Goal: Information Seeking & Learning: Learn about a topic

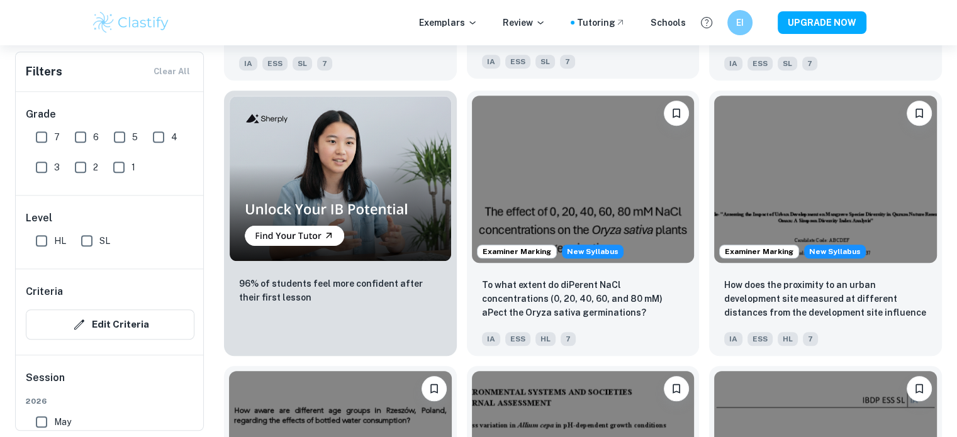
scroll to position [958, 0]
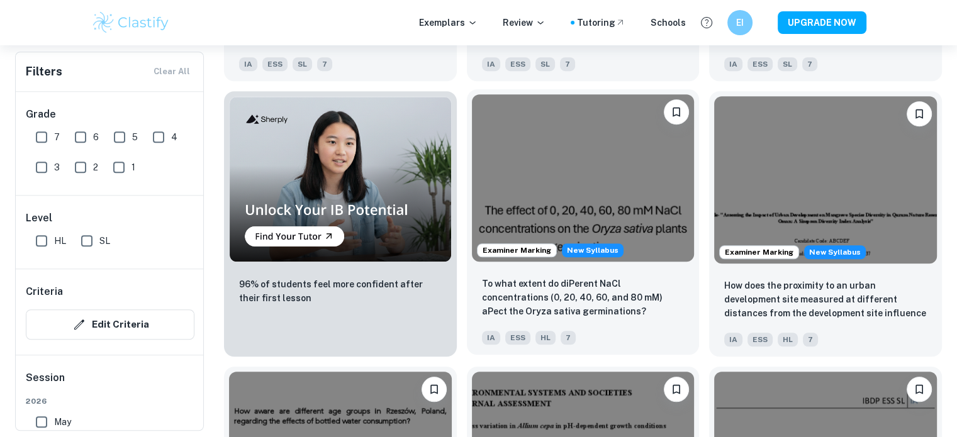
click at [532, 299] on p "To what extent do diPerent NaCl concentrations (0, 20, 40, 60, and 80 mM) aPect…" at bounding box center [583, 298] width 203 height 42
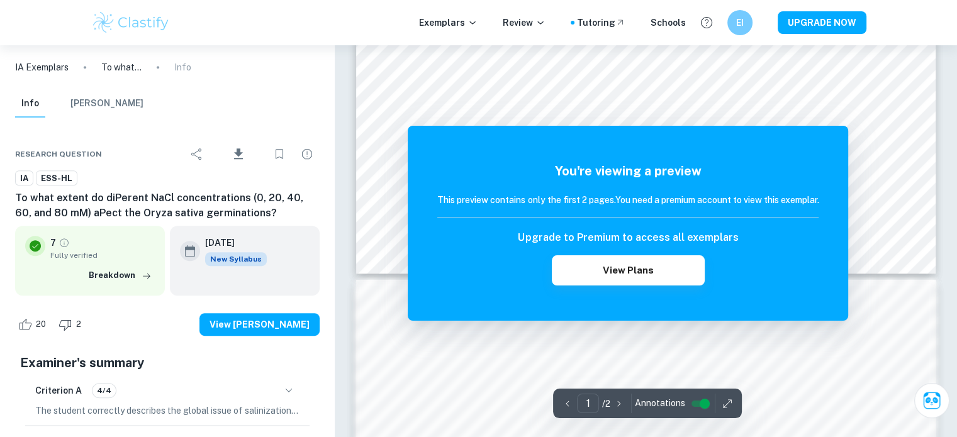
scroll to position [720, 0]
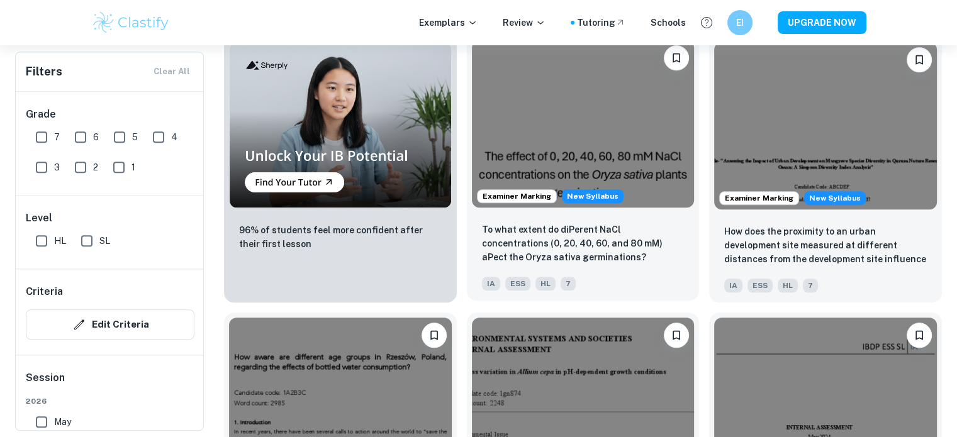
scroll to position [1153, 0]
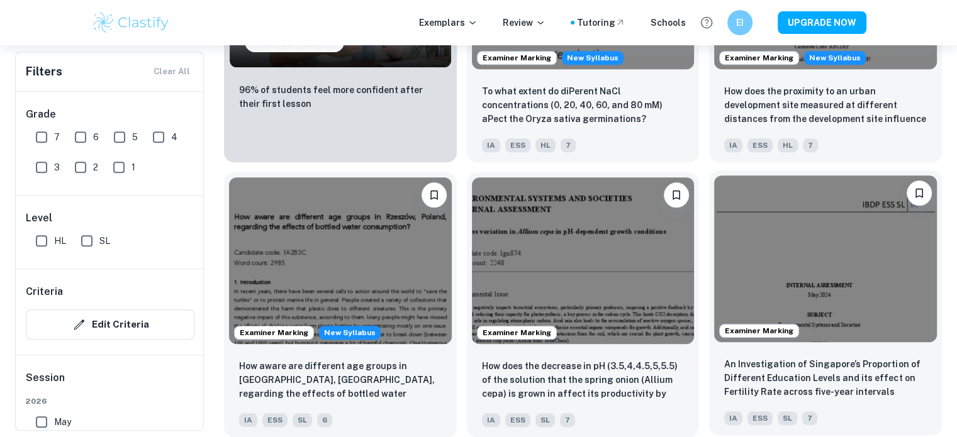
click at [801, 231] on img at bounding box center [825, 259] width 223 height 167
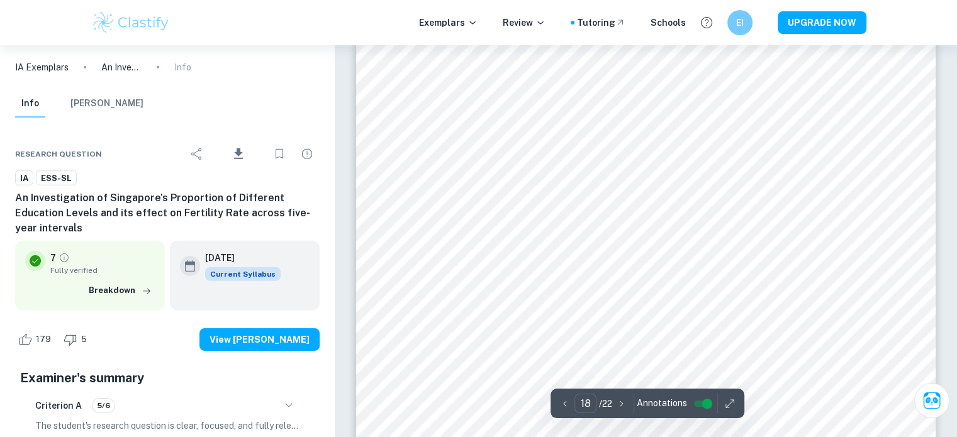
scroll to position [13433, 0]
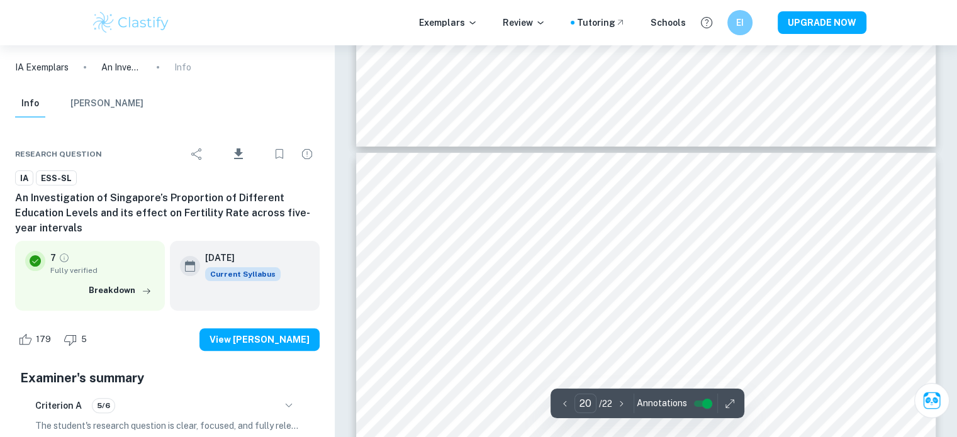
type input "19"
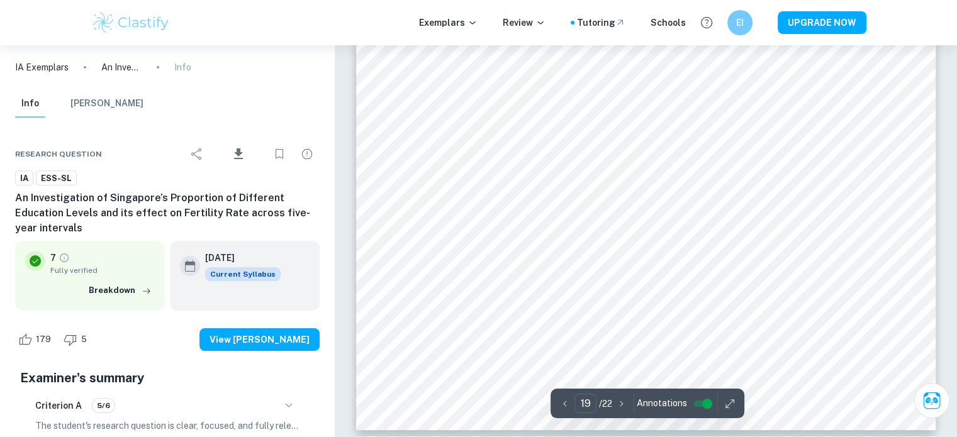
scroll to position [14365, 0]
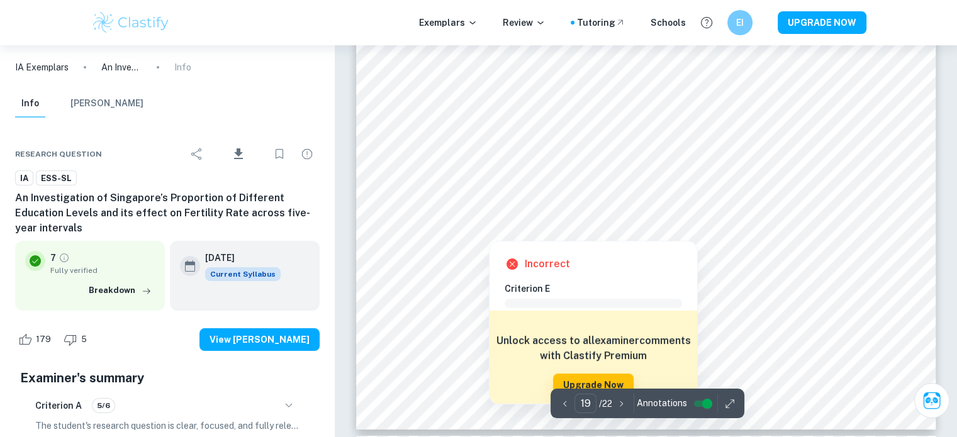
click at [636, 208] on div at bounding box center [632, 211] width 417 height 28
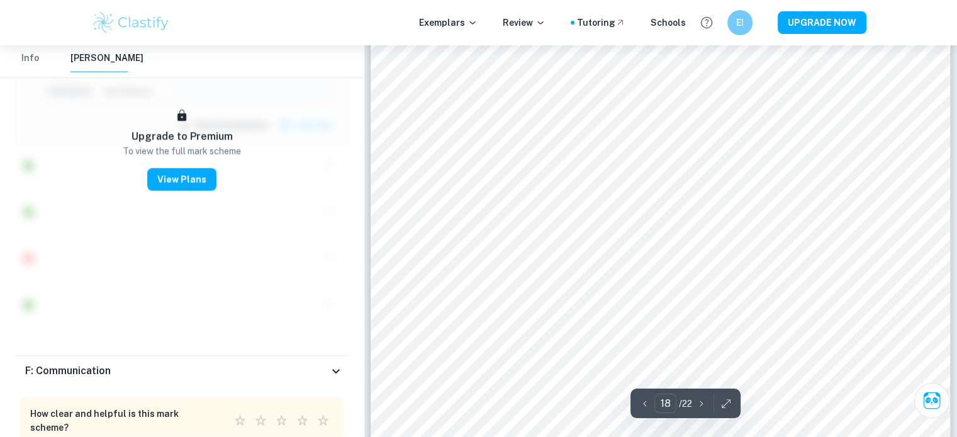
scroll to position [12996, 0]
click at [222, 357] on div "F: Communication" at bounding box center [181, 372] width 333 height 30
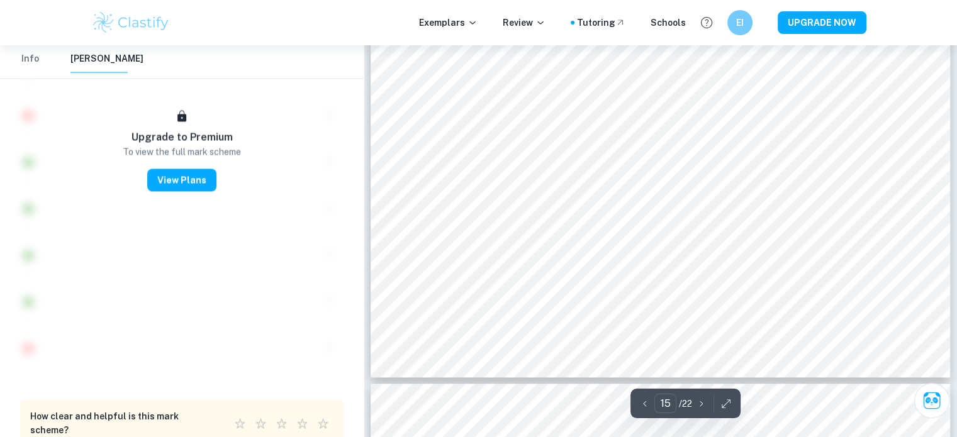
scroll to position [10843, 0]
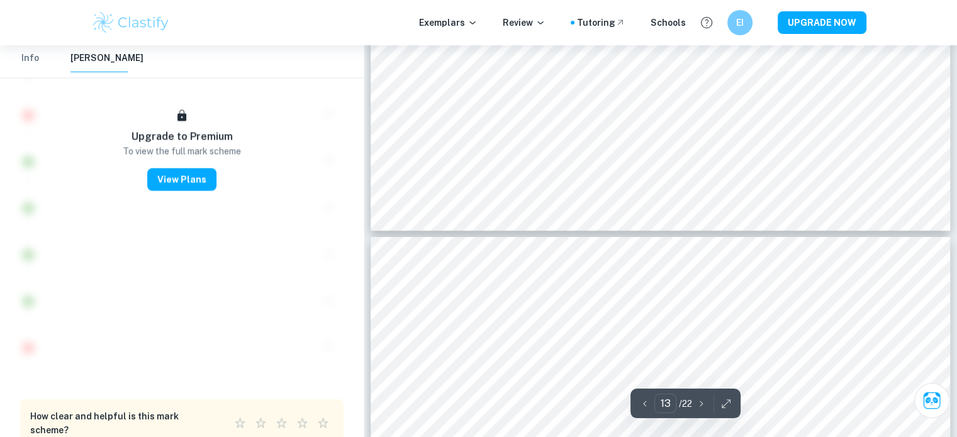
type input "12"
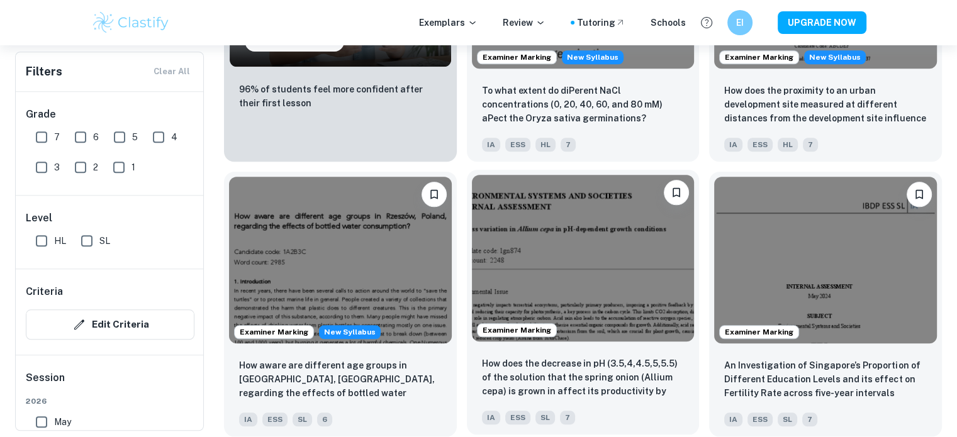
scroll to position [1160, 0]
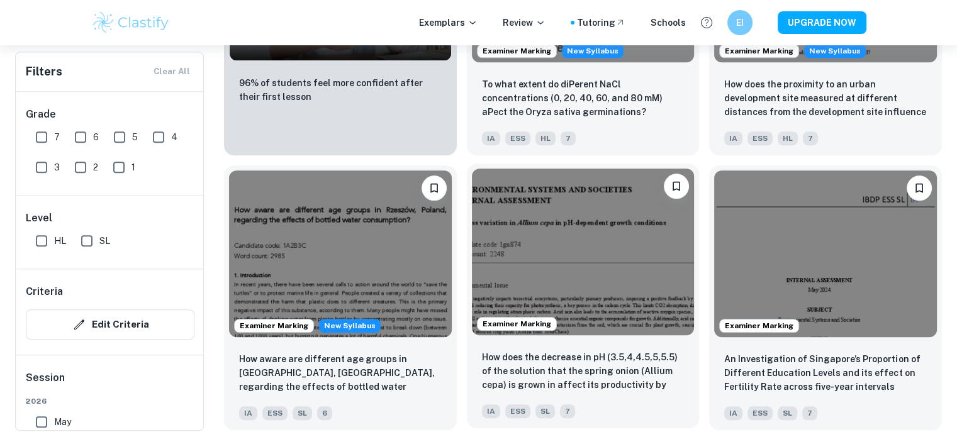
click at [535, 358] on p "How does the decrease in pH (3.5,4,4.5,5,5.5) of the solution that the spring o…" at bounding box center [583, 371] width 203 height 43
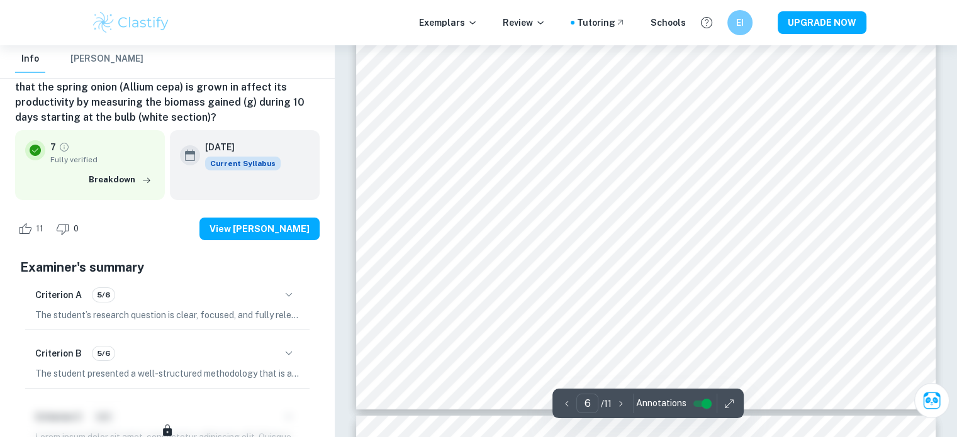
scroll to position [4365, 0]
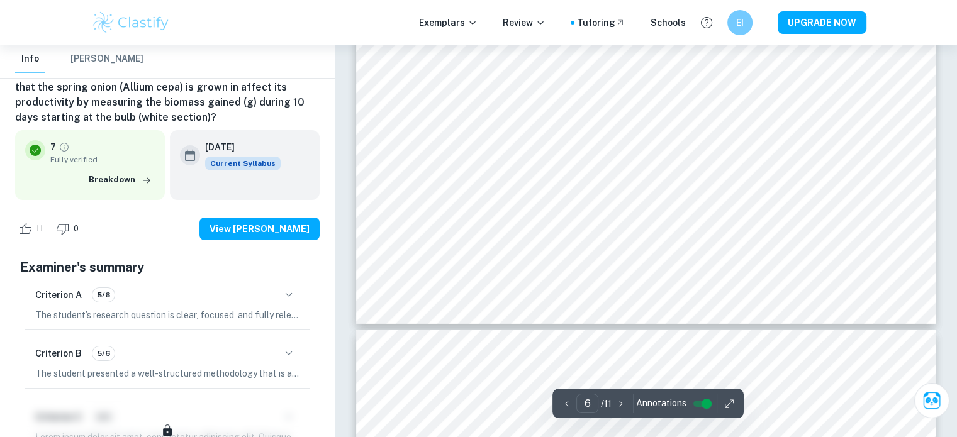
type input "7"
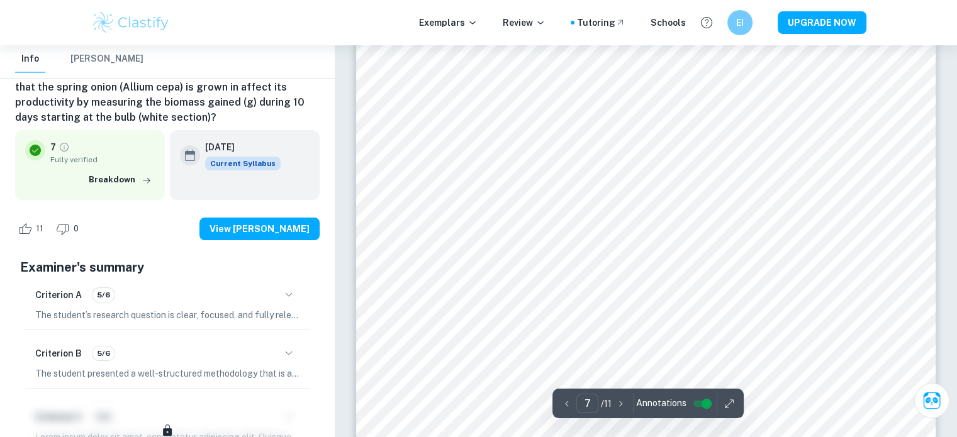
scroll to position [5017, 0]
